Goal: Task Accomplishment & Management: Complete application form

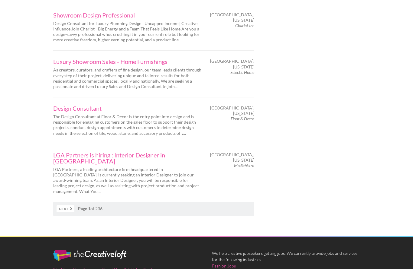
scroll to position [981, 0]
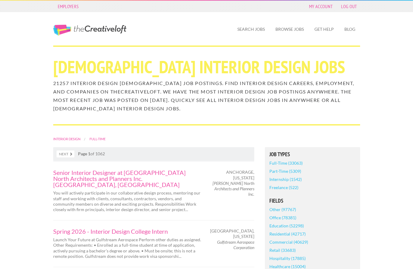
scroll to position [176, 0]
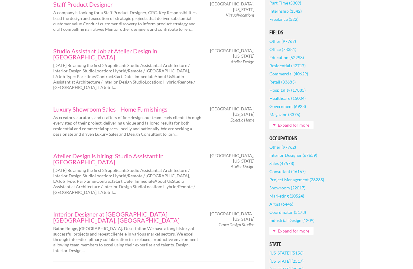
scroll to position [178, 0]
click at [88, 153] on link "Atelier Design is hiring: Studio Assistant in [GEOGRAPHIC_DATA]" at bounding box center [127, 159] width 148 height 12
